Goal: Information Seeking & Learning: Learn about a topic

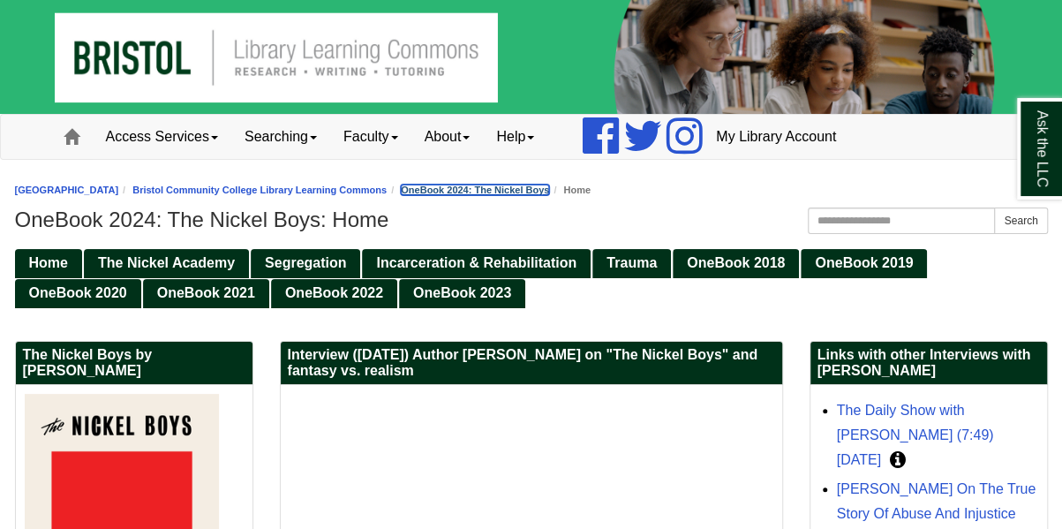
click at [462, 185] on link "OneBook 2024: The Nickel Boys" at bounding box center [475, 189] width 148 height 11
click at [53, 267] on span "Home" at bounding box center [48, 262] width 39 height 15
click at [124, 256] on span "The Nickel Academy" at bounding box center [166, 262] width 137 height 15
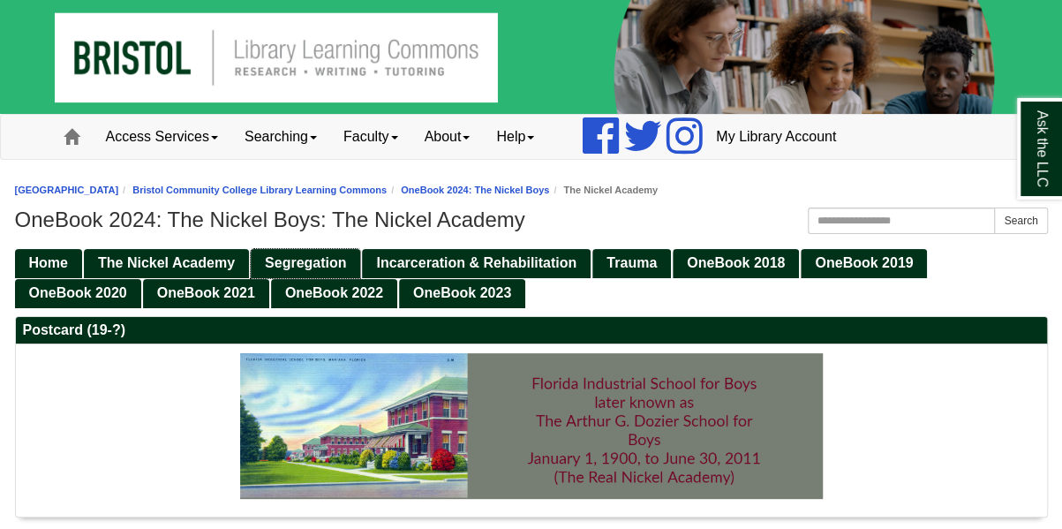
click at [326, 264] on span "Segregation" at bounding box center [305, 262] width 81 height 15
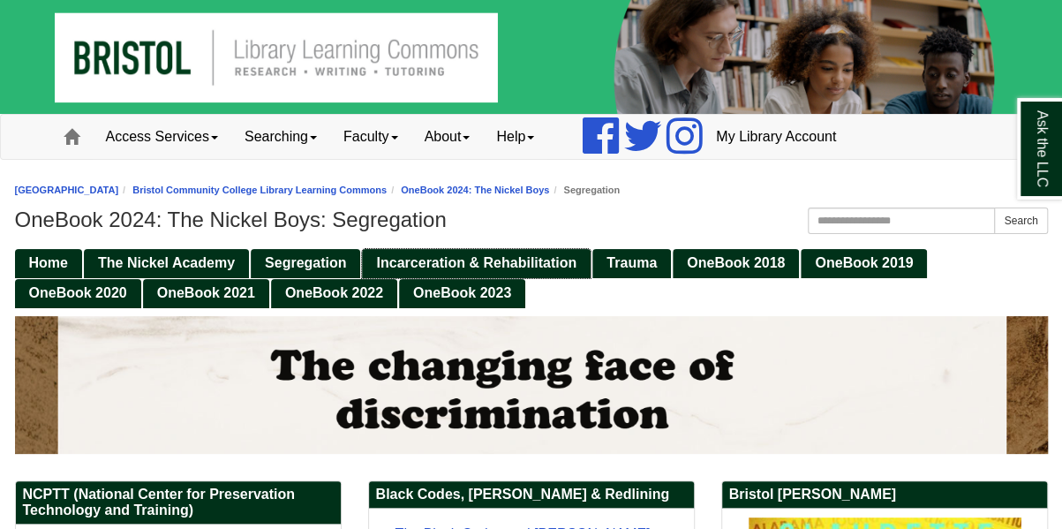
click at [484, 265] on span "Incarceration & Rehabilitation" at bounding box center [476, 262] width 200 height 15
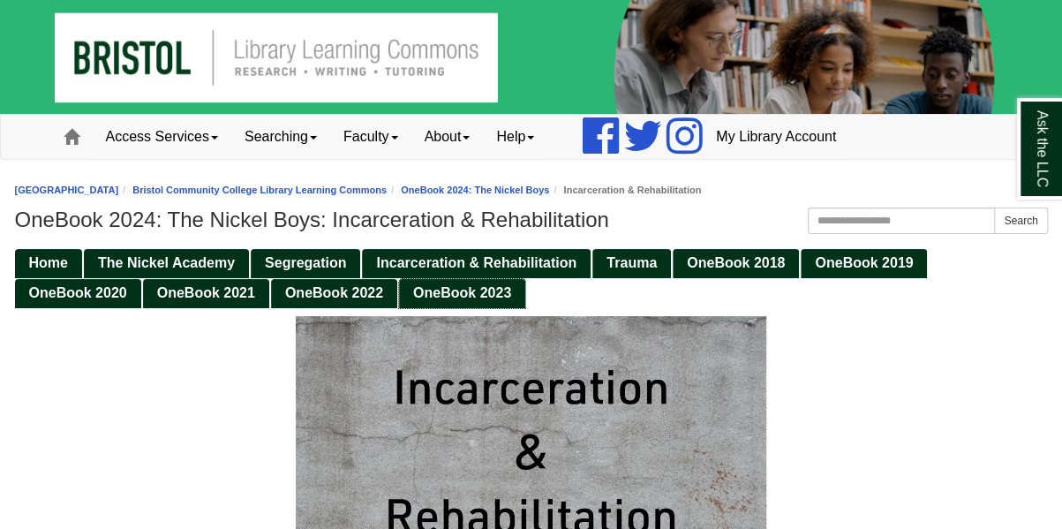
click at [438, 294] on span "OneBook 2023" at bounding box center [462, 292] width 98 height 15
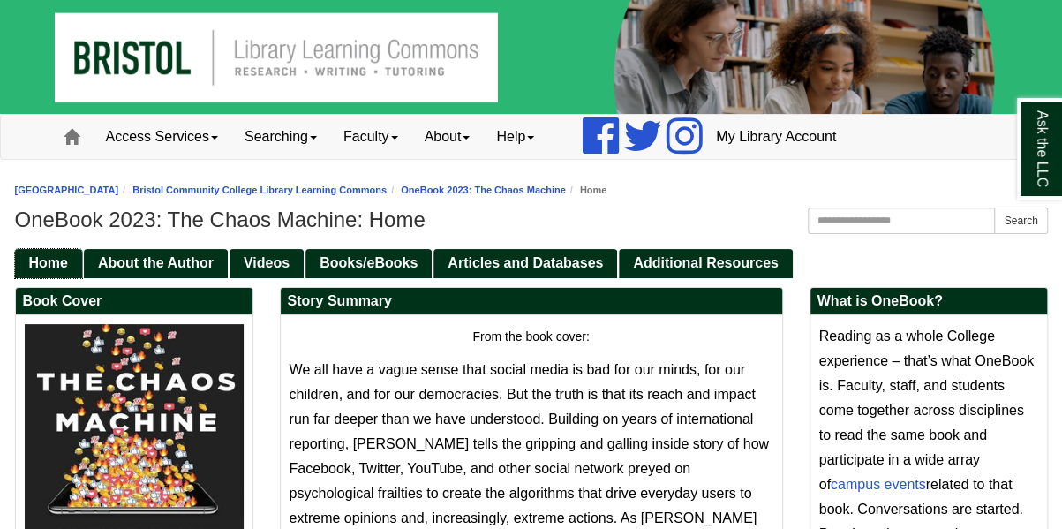
click at [67, 259] on span "Home" at bounding box center [48, 262] width 39 height 15
click at [59, 266] on span "Home" at bounding box center [48, 262] width 39 height 15
click at [358, 194] on link "Bristol Community College Library Learning Commons" at bounding box center [259, 189] width 254 height 11
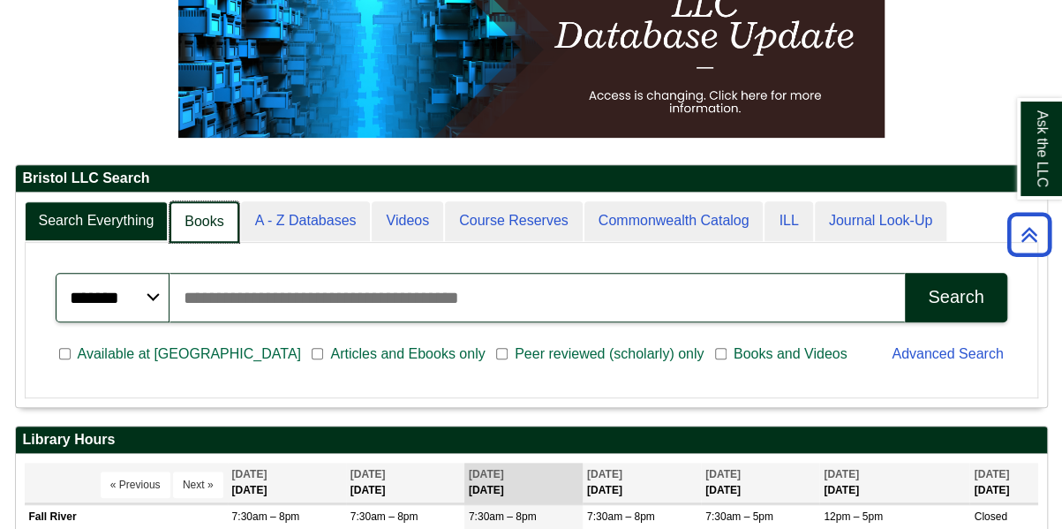
click at [191, 206] on link "Books" at bounding box center [203, 221] width 69 height 41
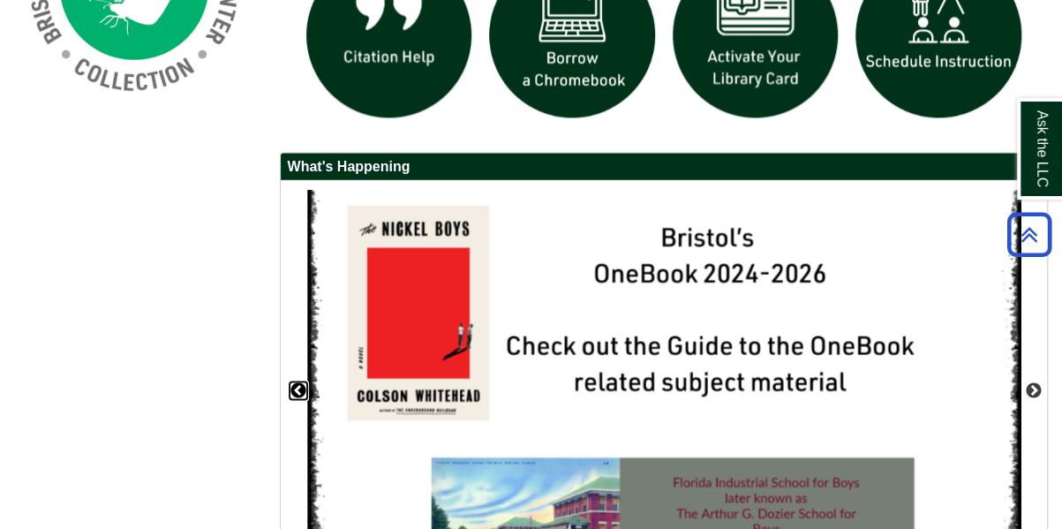
click at [300, 383] on button "Previous" at bounding box center [298, 390] width 18 height 18
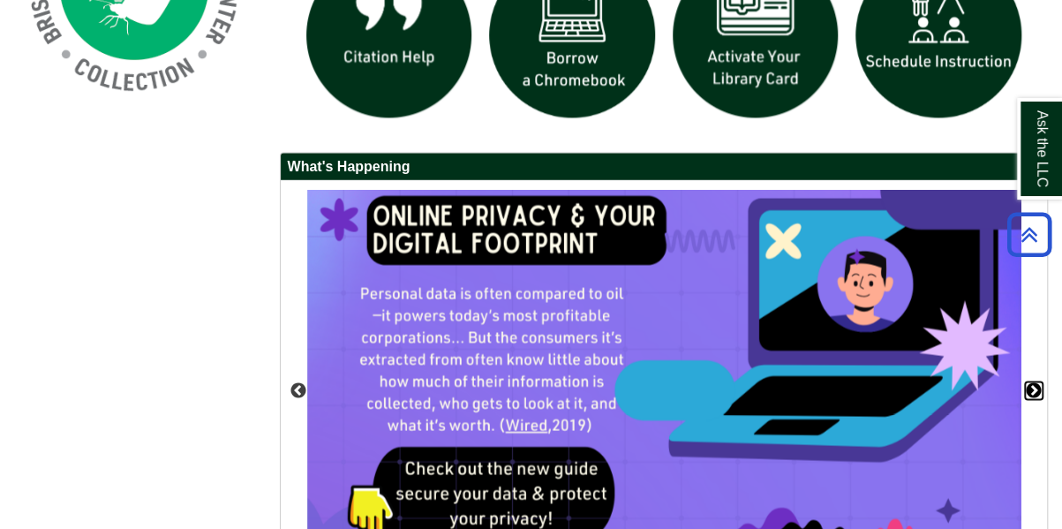
click at [1033, 387] on button "Next" at bounding box center [1033, 390] width 18 height 18
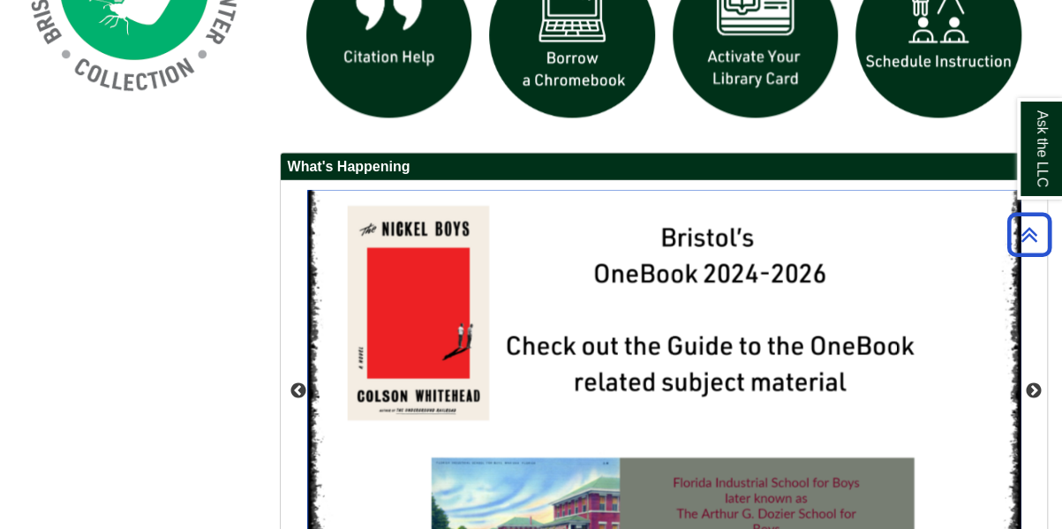
click at [643, 388] on img "slideshow" at bounding box center [664, 389] width 714 height 401
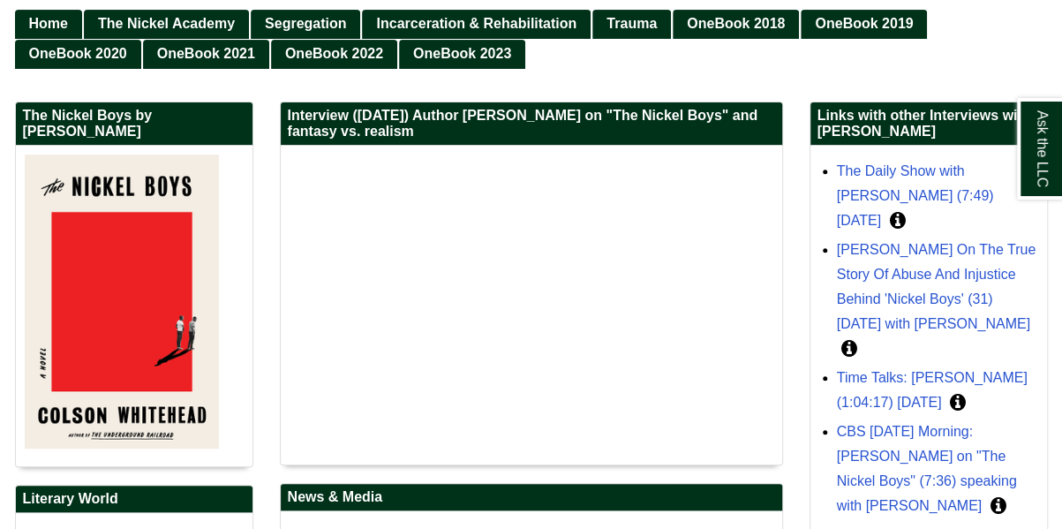
scroll to position [326, 0]
